Goal: Task Accomplishment & Management: Manage account settings

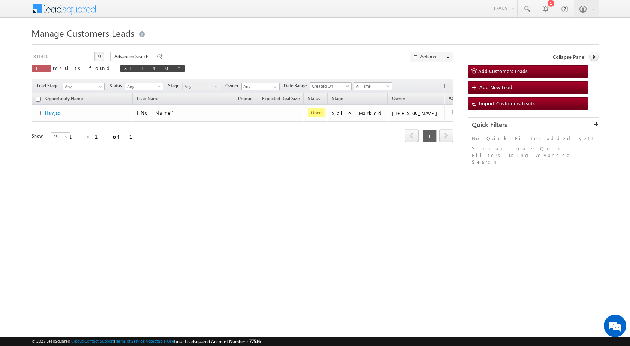
click at [79, 51] on div "Manage Customers Leads 811410 X 1 results found 811410 Advanced Search Advanced…" at bounding box center [314, 118] width 567 height 187
click at [66, 57] on input "811410" at bounding box center [63, 56] width 64 height 9
paste input "2"
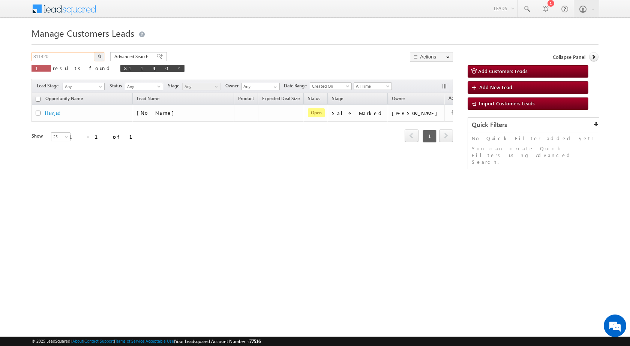
type input "811420"
click at [100, 54] on img "button" at bounding box center [99, 56] width 4 height 4
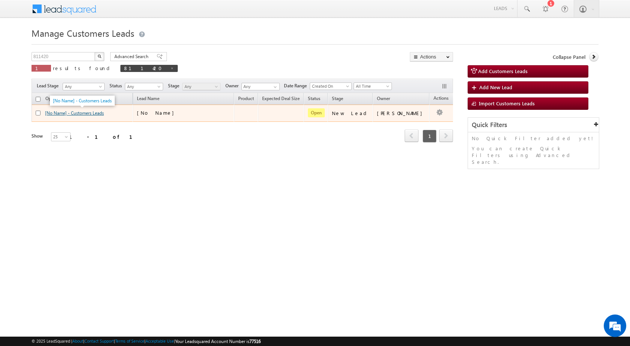
click at [61, 114] on link "[No Name] - Customers Leads" at bounding box center [74, 113] width 59 height 6
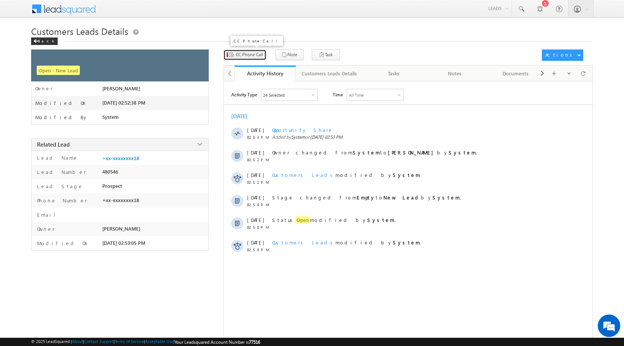
click at [258, 59] on button "CC Phone Call" at bounding box center [244, 54] width 43 height 11
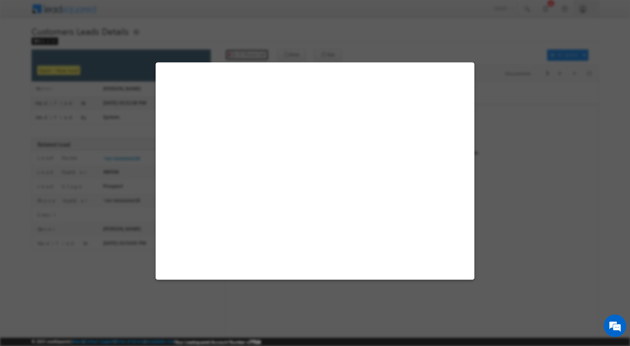
select select "Delhi"
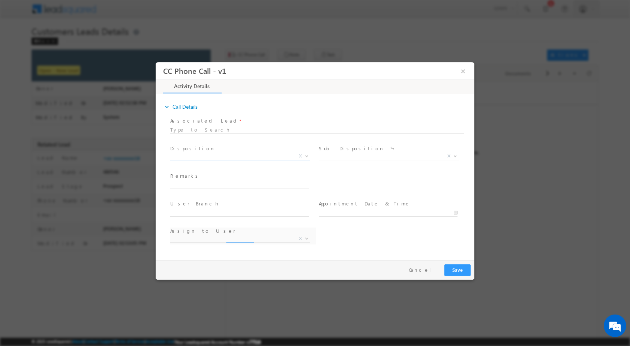
click at [308, 156] on span at bounding box center [305, 156] width 7 height 10
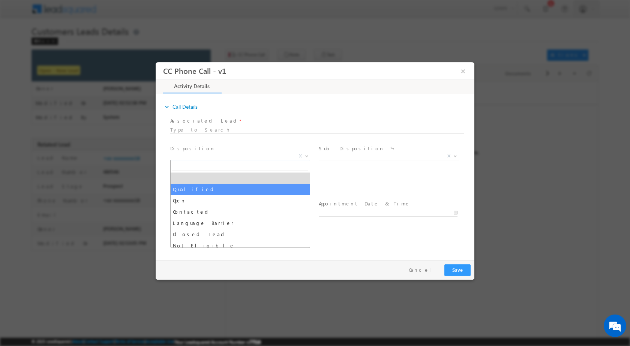
select select "Qualified"
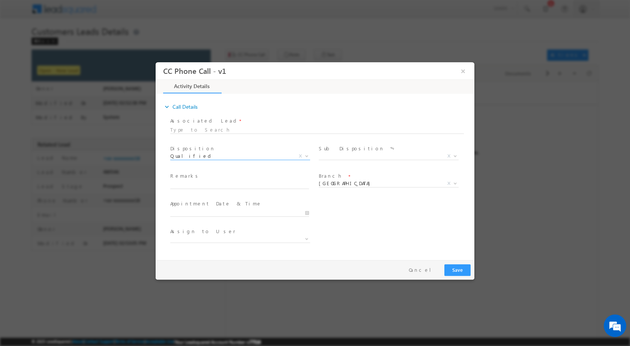
click at [456, 155] on b at bounding box center [455, 155] width 4 height 3
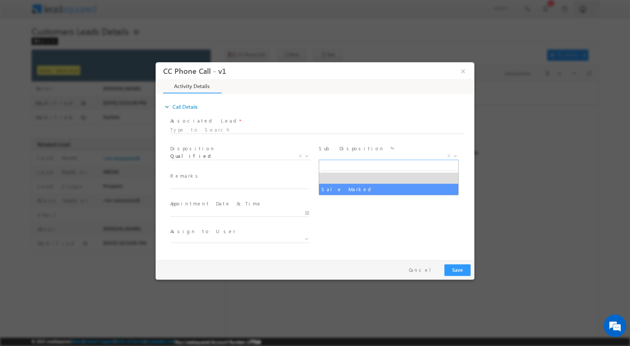
select select "Sale Marked"
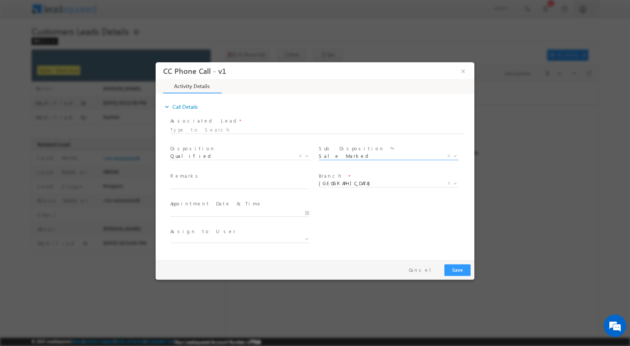
click at [310, 212] on div at bounding box center [242, 212] width 145 height 9
type input "09/02/2025 10:18 AM"
click at [307, 212] on input "09/02/2025 10:18 AM" at bounding box center [239, 212] width 139 height 7
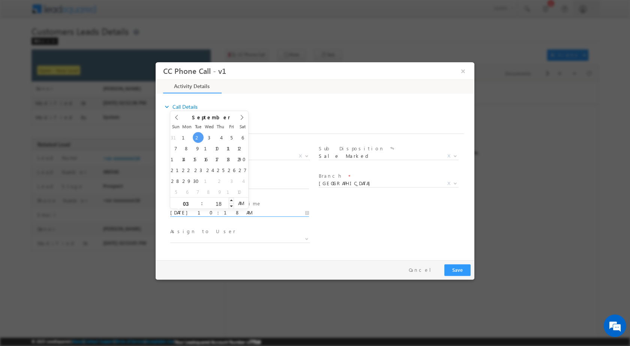
type input "03"
type input "09/02/2025 3:18 AM"
click at [220, 205] on input "18" at bounding box center [218, 203] width 31 height 5
type input "00"
type input "09/02/2025 3:00 PM"
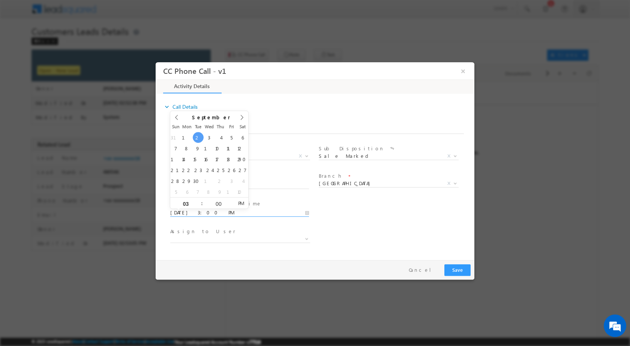
click at [237, 201] on span "PM" at bounding box center [241, 202] width 14 height 11
click at [364, 227] on div "Assign to User *" at bounding box center [322, 240] width 306 height 28
click at [224, 238] on span at bounding box center [240, 238] width 140 height 7
type input "[EMAIL_ADDRESS][DOMAIN_NAME]"
click at [347, 252] on div "Assign to User *" at bounding box center [322, 240] width 306 height 28
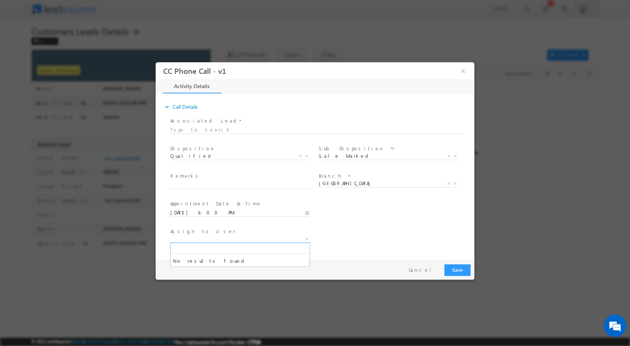
click at [298, 235] on span at bounding box center [240, 238] width 140 height 7
type input "[EMAIL_ADDRESS][DOMAIN_NAME]"
click at [266, 247] on input "[EMAIL_ADDRESS][DOMAIN_NAME]" at bounding box center [240, 248] width 136 height 9
click at [292, 180] on div "Remarks *" at bounding box center [242, 180] width 145 height 17
click at [198, 181] on input "text" at bounding box center [239, 184] width 139 height 7
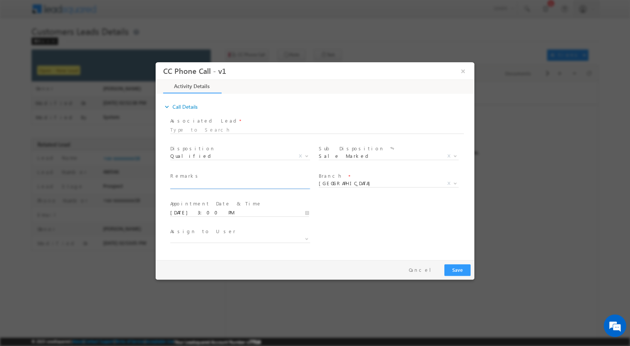
paste input "02/09-Customer Name is Naresh Kumar Customer age is 44 yrs Loan Type is Constru…"
type input "02/09-Customer Name is Naresh Kumar Customer age is 44 yrs Loan Type is Constru…"
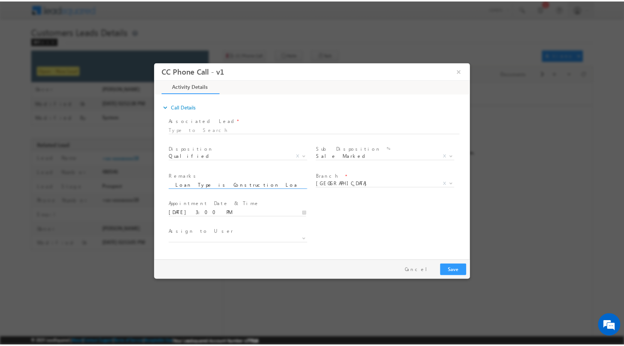
scroll to position [0, 0]
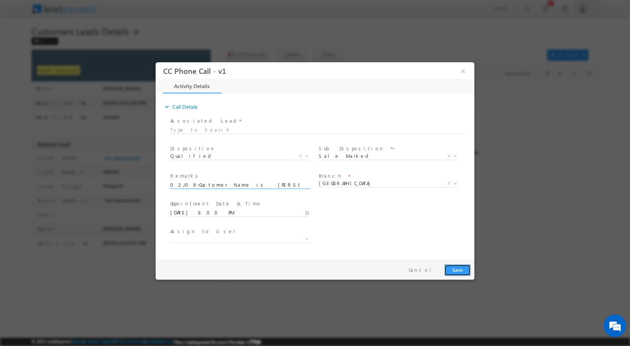
click at [459, 267] on button "Save" at bounding box center [457, 270] width 26 height 12
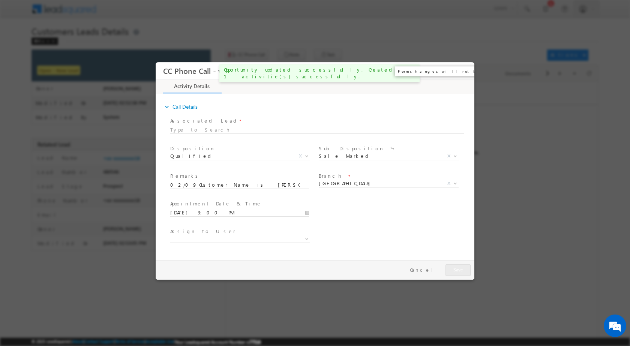
click at [462, 71] on button "×" at bounding box center [463, 71] width 13 height 14
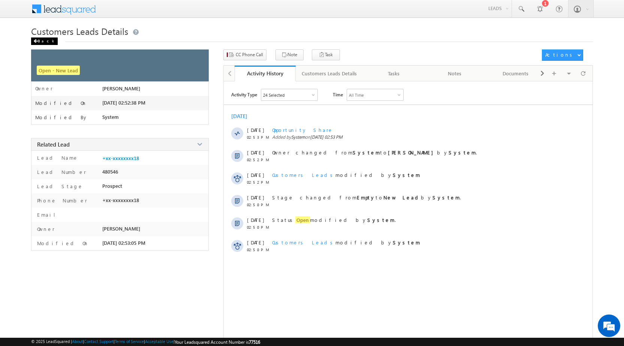
click at [39, 40] on div "Back" at bounding box center [44, 40] width 27 height 7
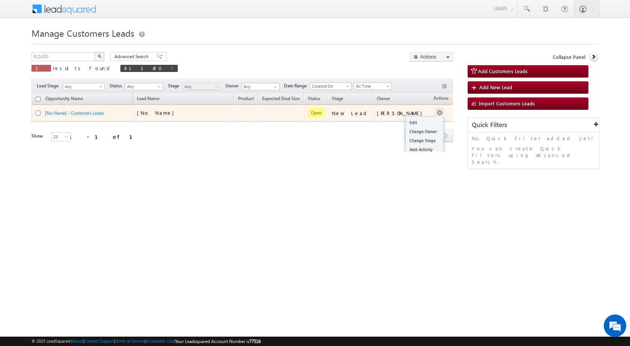
click at [433, 112] on td "Edit Change Owner Change Stage Add Activity Add Task Delete" at bounding box center [444, 113] width 31 height 17
click at [413, 121] on link "Edit" at bounding box center [424, 122] width 37 height 9
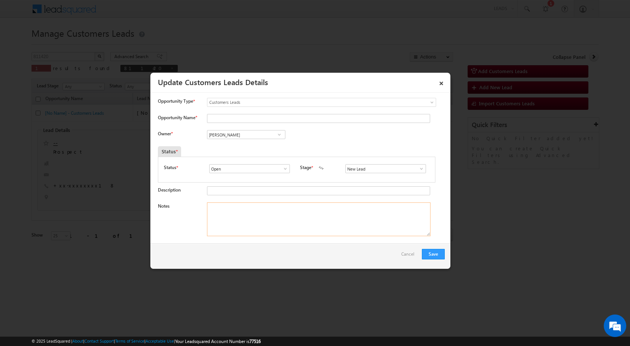
click at [322, 212] on textarea "Notes" at bounding box center [318, 219] width 223 height 34
paste textarea "02/09-Customer Name is [PERSON_NAME] Customer age is [DEMOGRAPHIC_DATA] yrs Loa…"
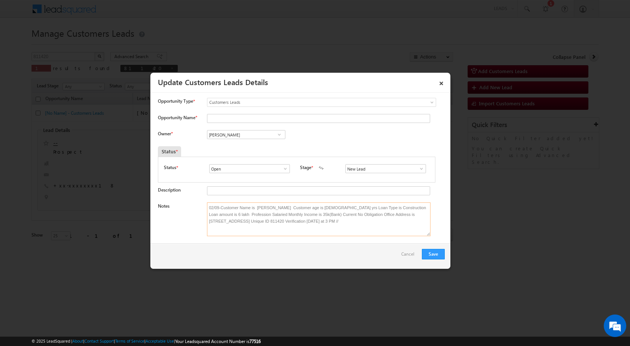
type textarea "02/09-Customer Name is [PERSON_NAME] Customer age is [DEMOGRAPHIC_DATA] yrs Loa…"
click at [253, 136] on input "[PERSON_NAME]" at bounding box center [246, 134] width 78 height 9
paste input "[EMAIL_ADDRESS][DOMAIN_NAME]"
click at [267, 148] on span "[EMAIL_ADDRESS][DOMAIN_NAME]" at bounding box center [243, 150] width 67 height 6
type input "[PERSON_NAME]"
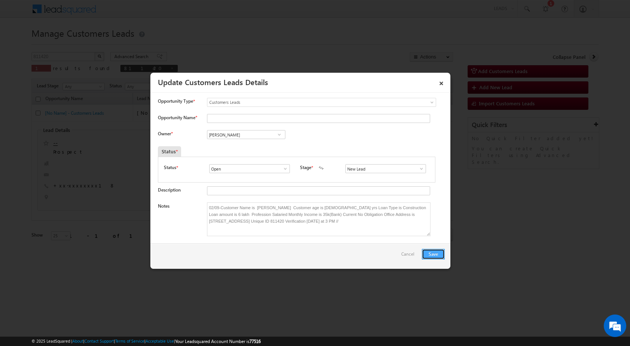
click at [435, 255] on button "Save" at bounding box center [433, 254] width 23 height 10
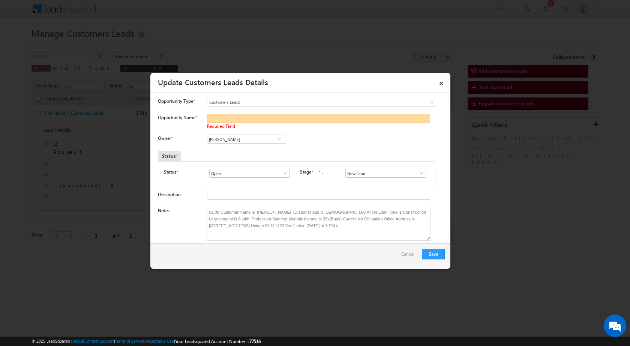
click at [281, 120] on input "Opportunity Name *" at bounding box center [318, 118] width 223 height 9
click at [234, 116] on input "Opportunity Name *" at bounding box center [318, 118] width 223 height 9
type input "[PERSON_NAME]"
click at [432, 252] on button "Save" at bounding box center [433, 254] width 23 height 10
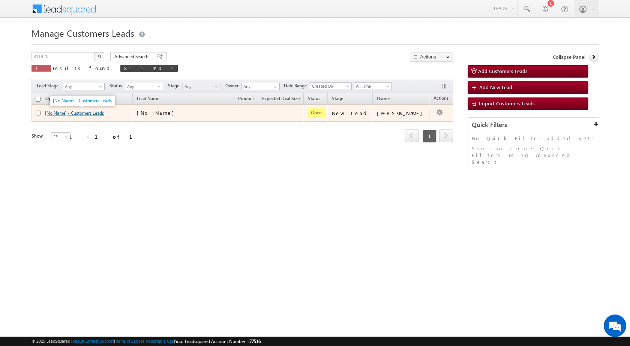
click at [94, 112] on link "[No Name] - Customers Leads" at bounding box center [74, 113] width 59 height 6
